Goal: Task Accomplishment & Management: Use online tool/utility

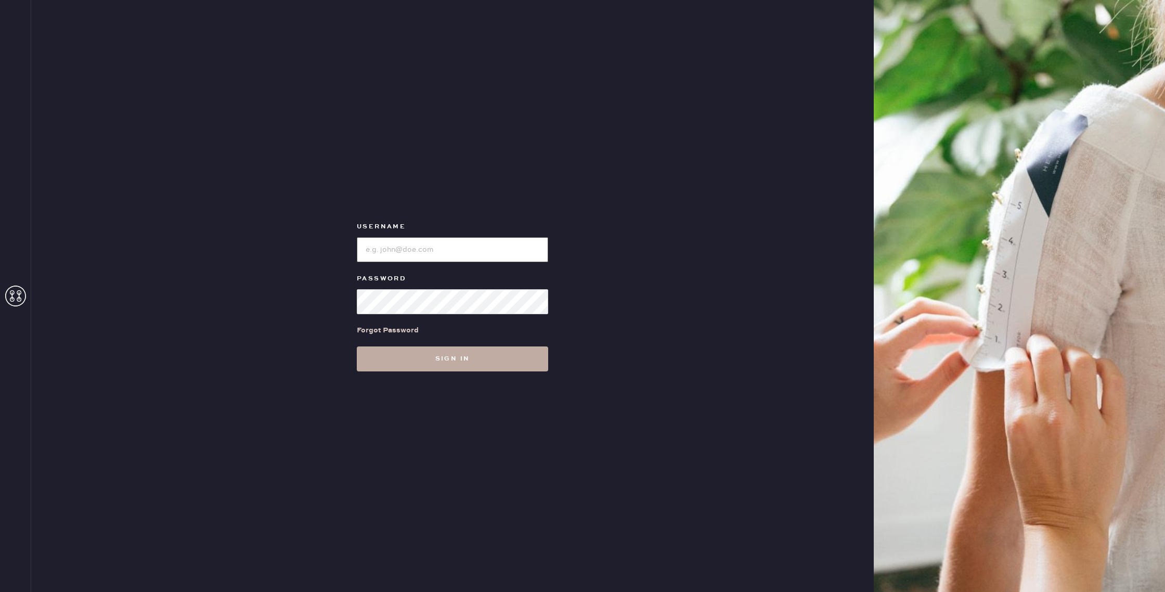
type input "reformationhenderson"
click at [500, 363] on button "Sign in" at bounding box center [452, 358] width 191 height 25
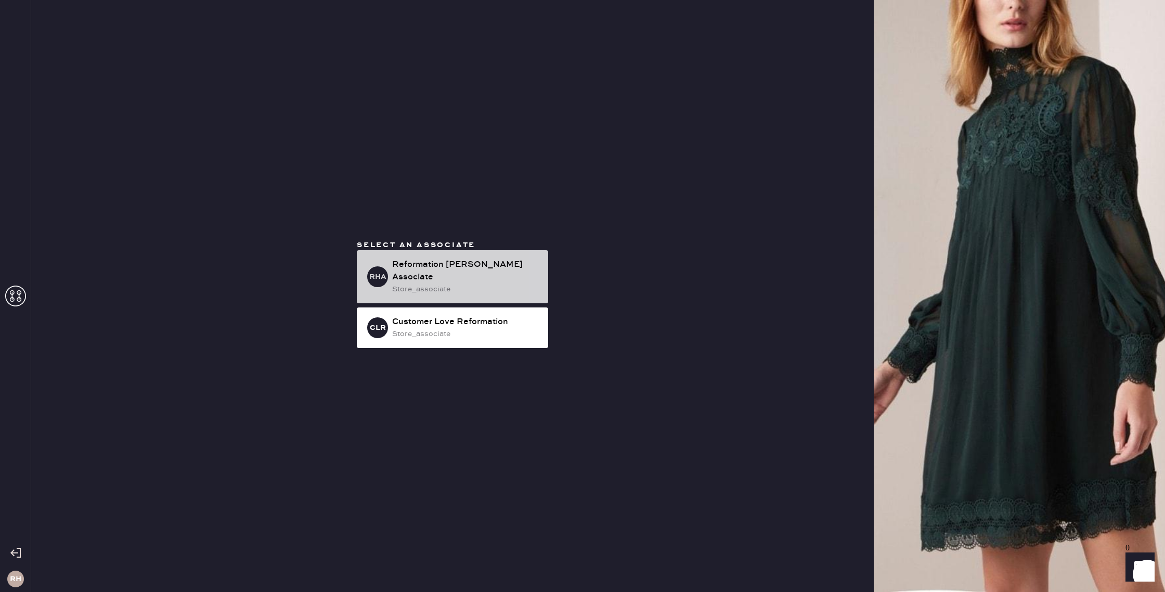
click at [489, 284] on div "store_associate" at bounding box center [466, 288] width 148 height 11
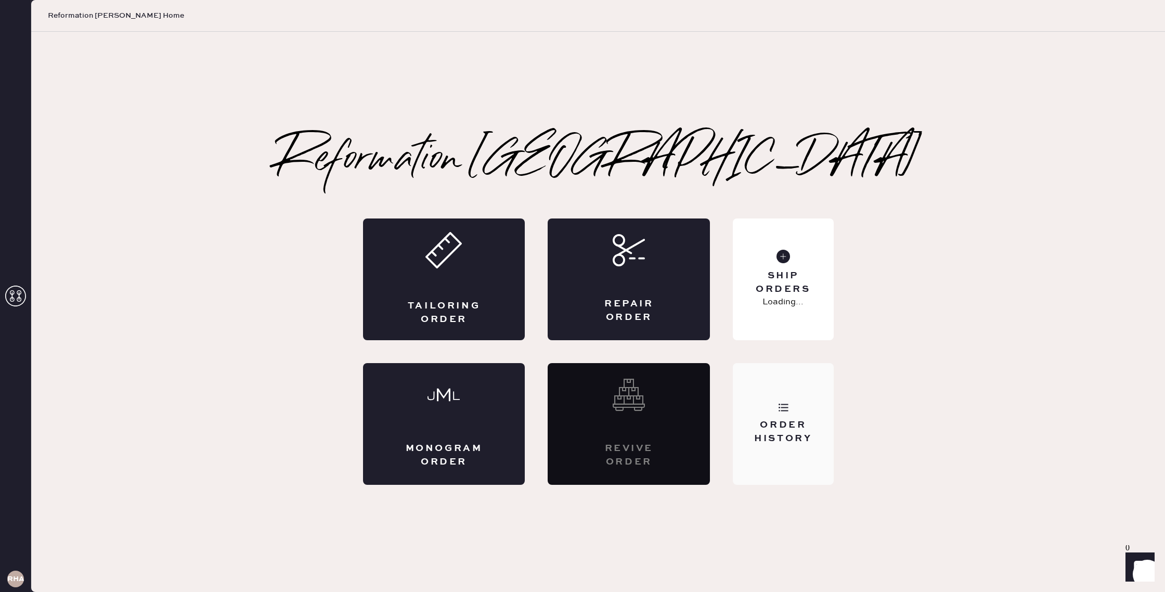
click at [799, 396] on div "Order History" at bounding box center [783, 424] width 100 height 122
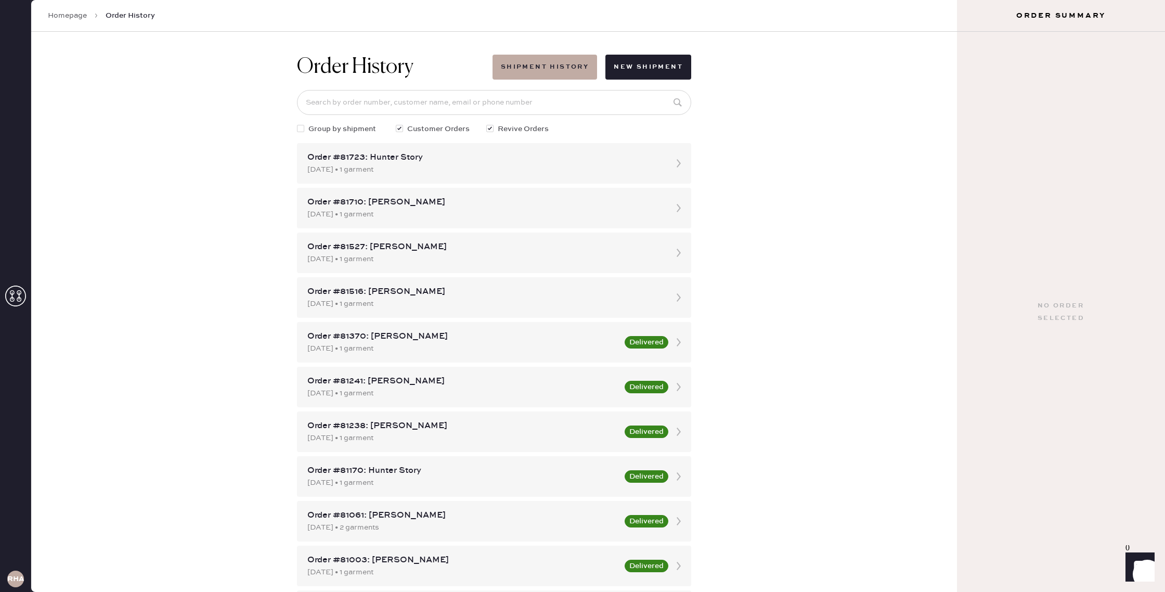
scroll to position [37, 0]
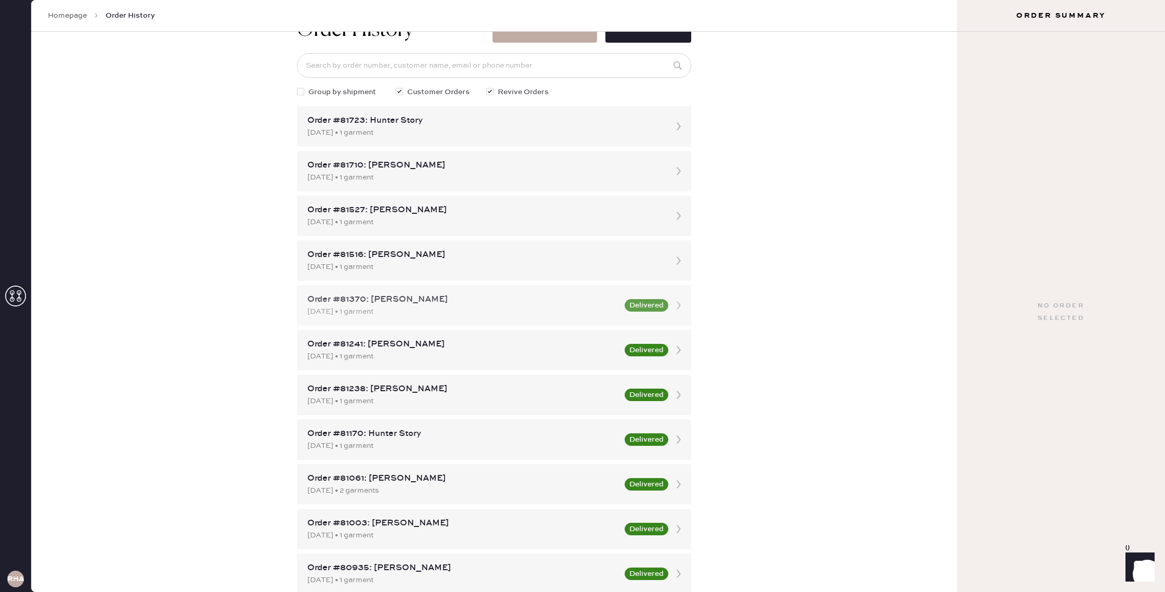
click at [585, 304] on div "Order #81370: [PERSON_NAME]" at bounding box center [462, 299] width 311 height 12
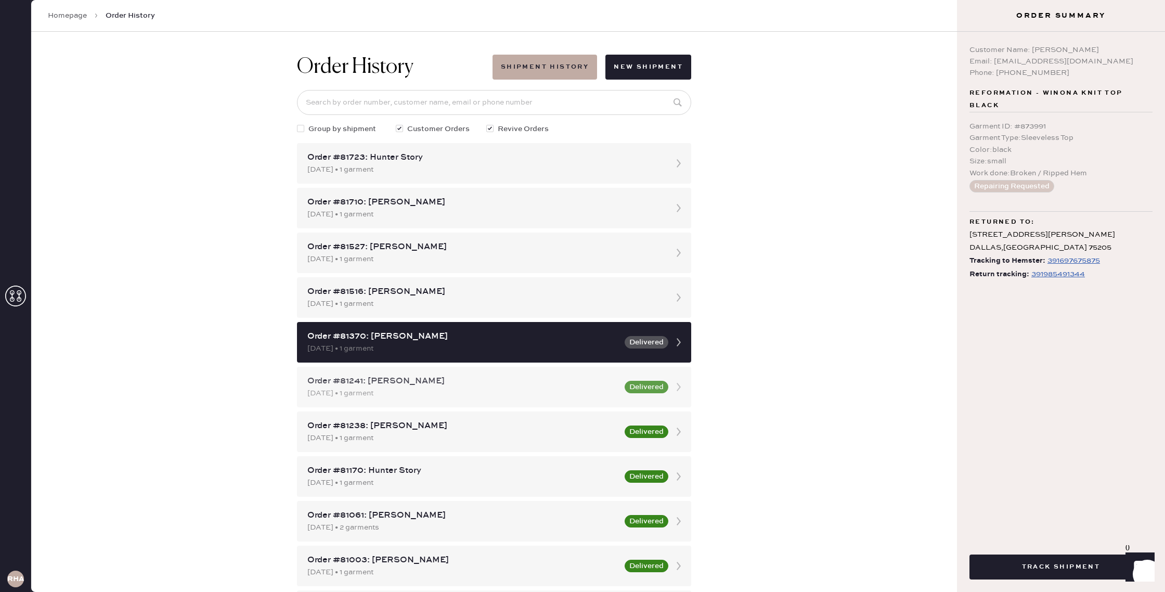
click at [620, 378] on div "Order #81241: [PERSON_NAME] [DATE] • 1 garment Delivered" at bounding box center [494, 387] width 394 height 41
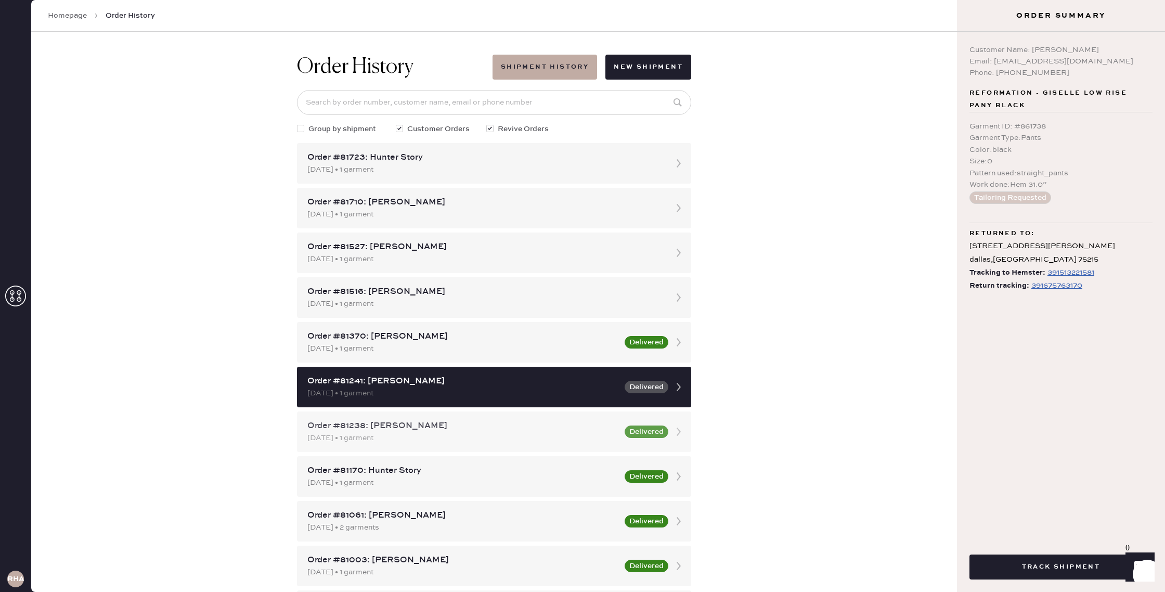
click at [627, 429] on button "Delivered" at bounding box center [647, 431] width 44 height 12
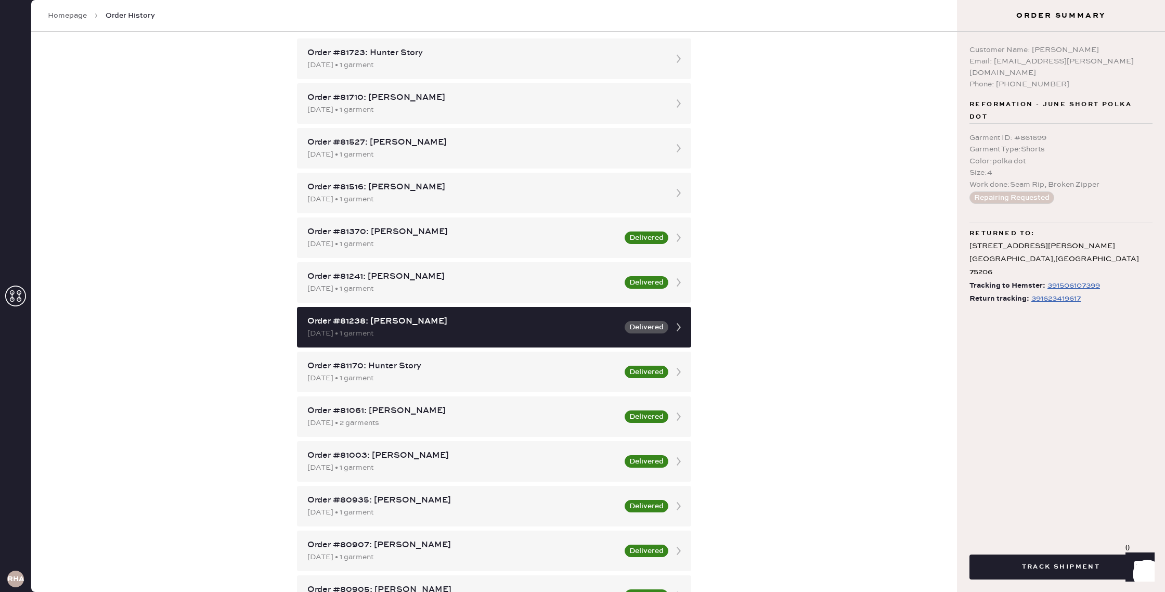
scroll to position [105, 0]
drag, startPoint x: 594, startPoint y: 378, endPoint x: 604, endPoint y: 378, distance: 9.4
click at [594, 378] on div "[DATE] • 1 garment" at bounding box center [462, 377] width 311 height 11
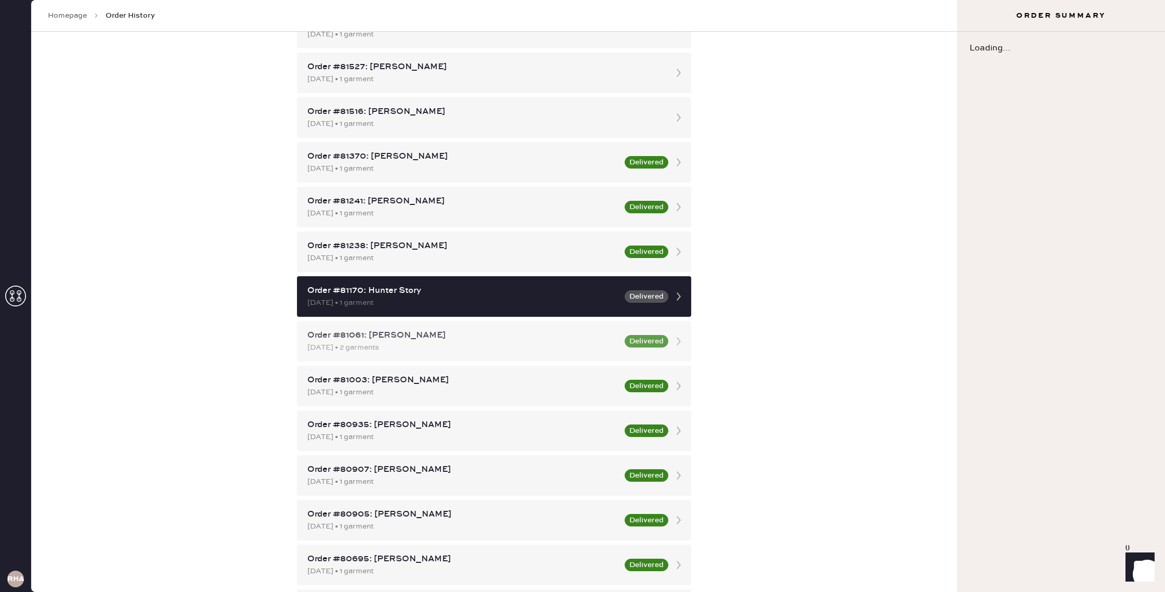
scroll to position [183, 0]
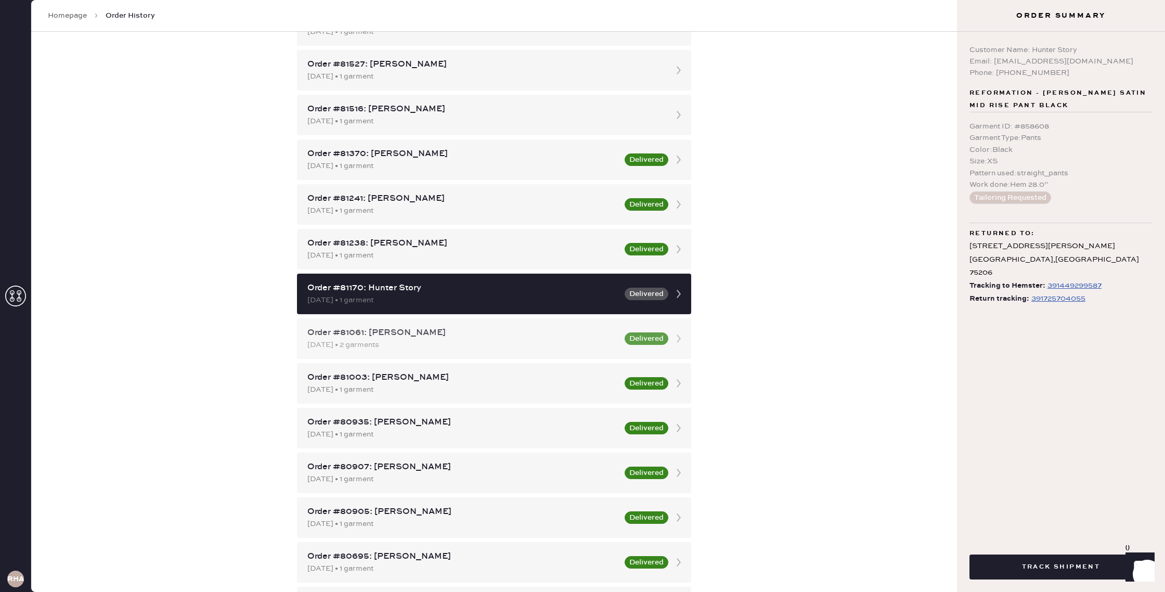
click at [614, 339] on div "[DATE] • 2 garments" at bounding box center [462, 344] width 311 height 11
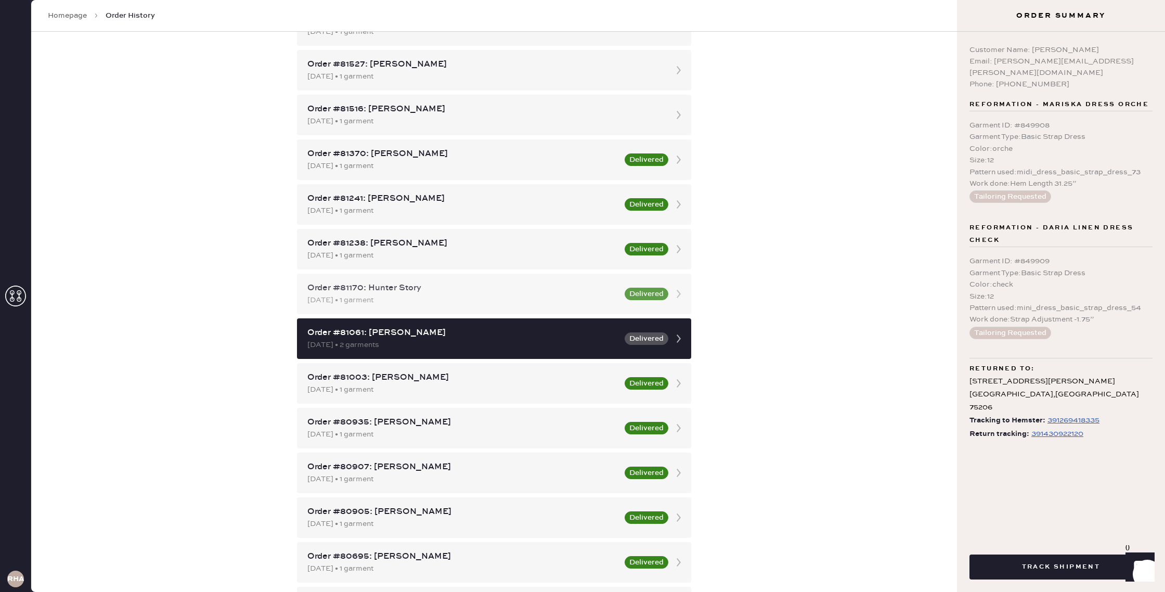
click at [604, 295] on div "[DATE] • 1 garment" at bounding box center [462, 299] width 311 height 11
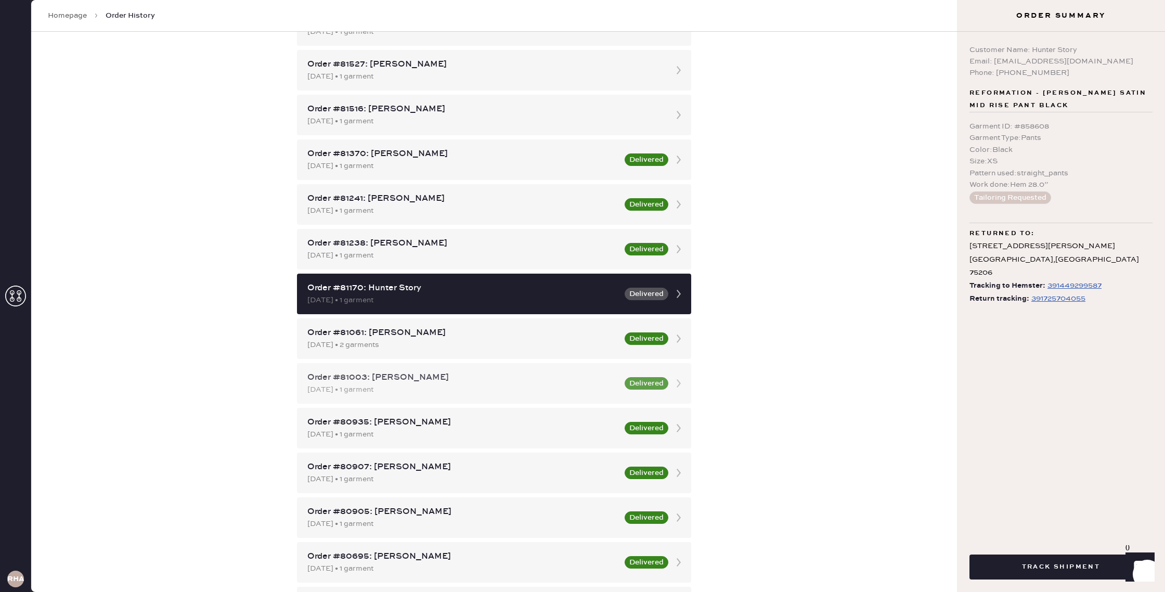
click at [580, 365] on div "Order #81003: [PERSON_NAME] [DATE] • 1 garment Delivered" at bounding box center [494, 383] width 394 height 41
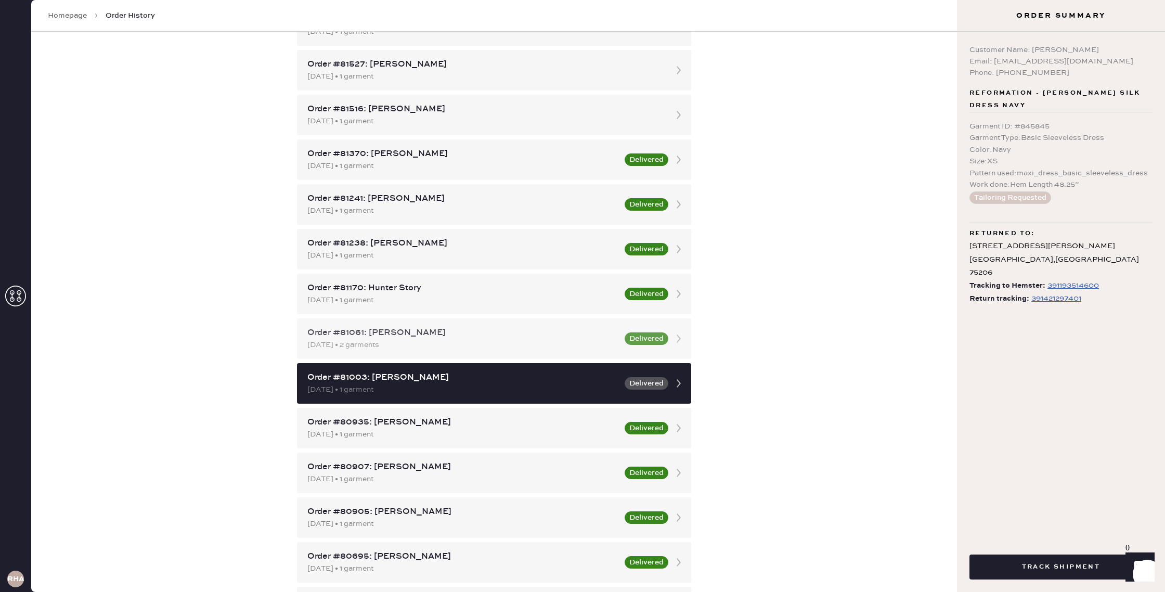
click at [551, 346] on div "[DATE] • 2 garments" at bounding box center [462, 344] width 311 height 11
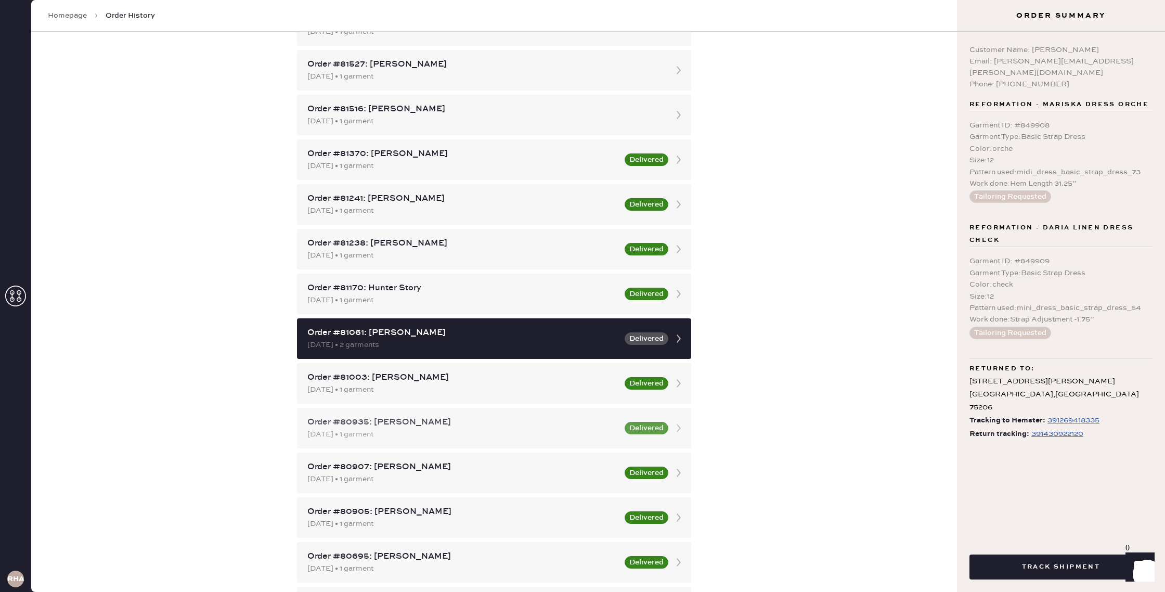
click at [585, 423] on div "Order #80935: [PERSON_NAME]" at bounding box center [462, 422] width 311 height 12
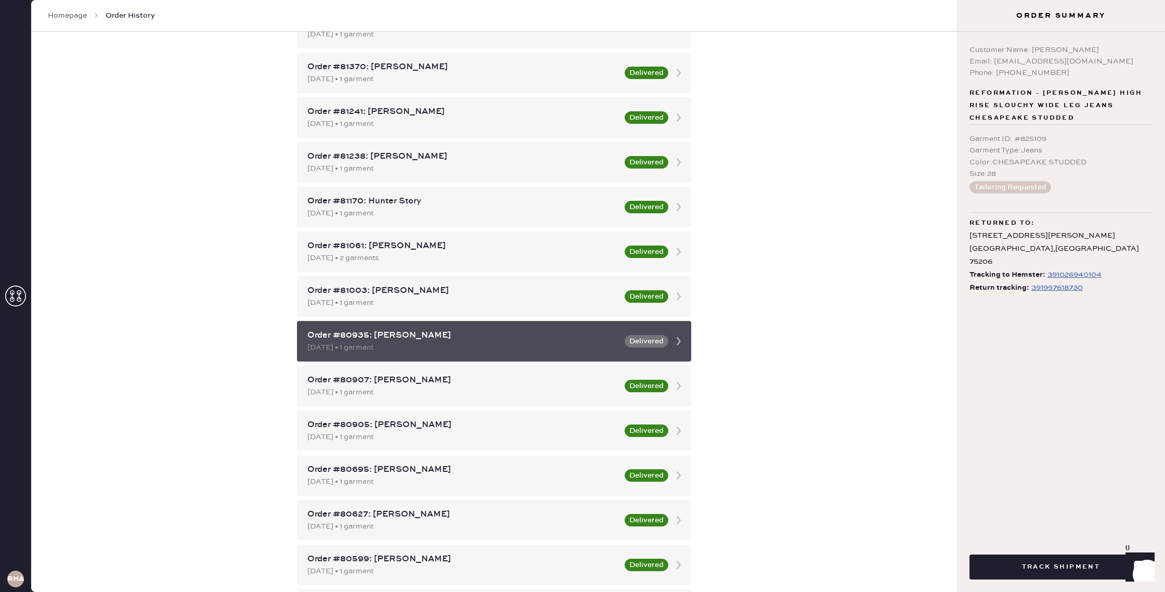
scroll to position [277, 0]
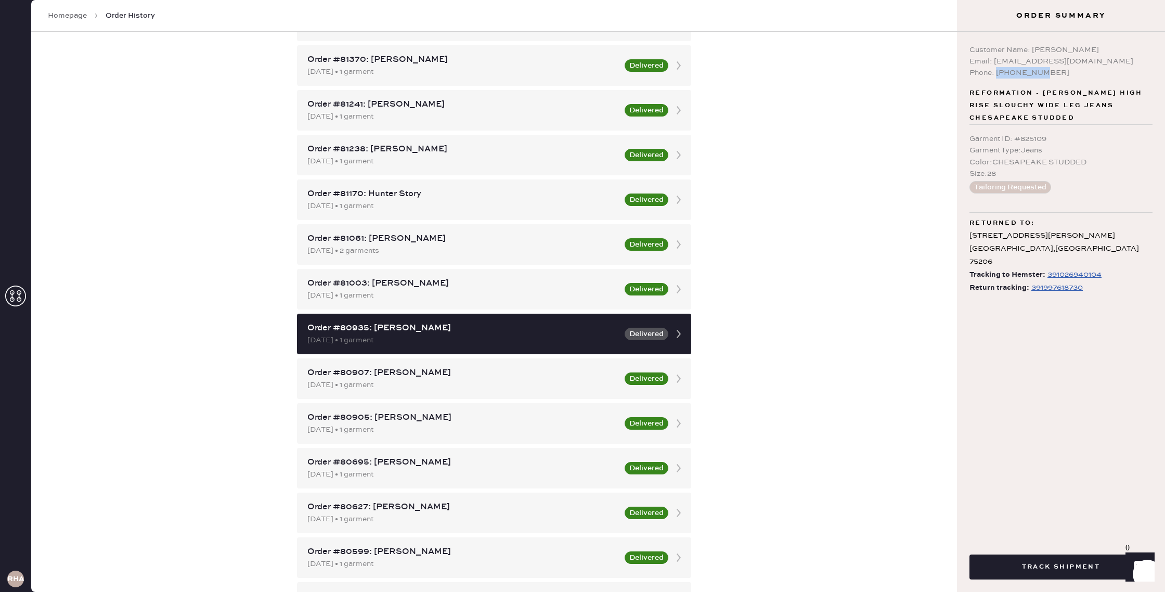
drag, startPoint x: 1035, startPoint y: 73, endPoint x: 999, endPoint y: 75, distance: 36.4
click at [999, 75] on div "Phone: [PHONE_NUMBER]" at bounding box center [1060, 72] width 183 height 11
copy div "3373568922"
